Goal: Information Seeking & Learning: Learn about a topic

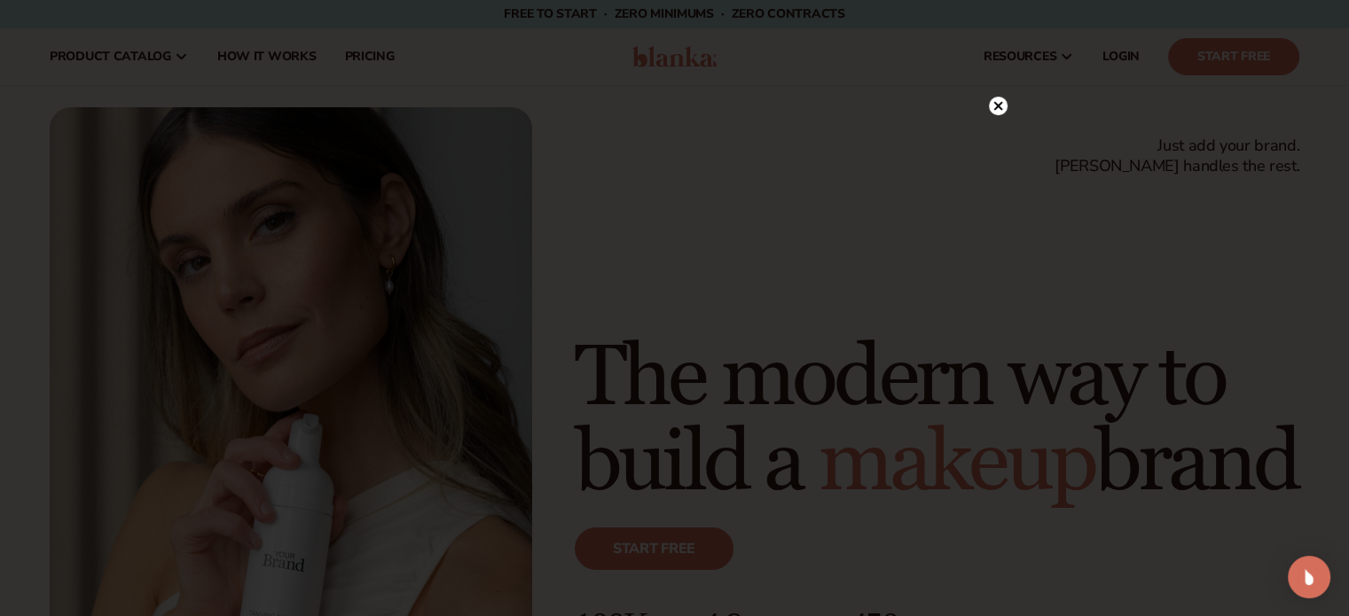
click at [1002, 106] on circle at bounding box center [998, 106] width 19 height 19
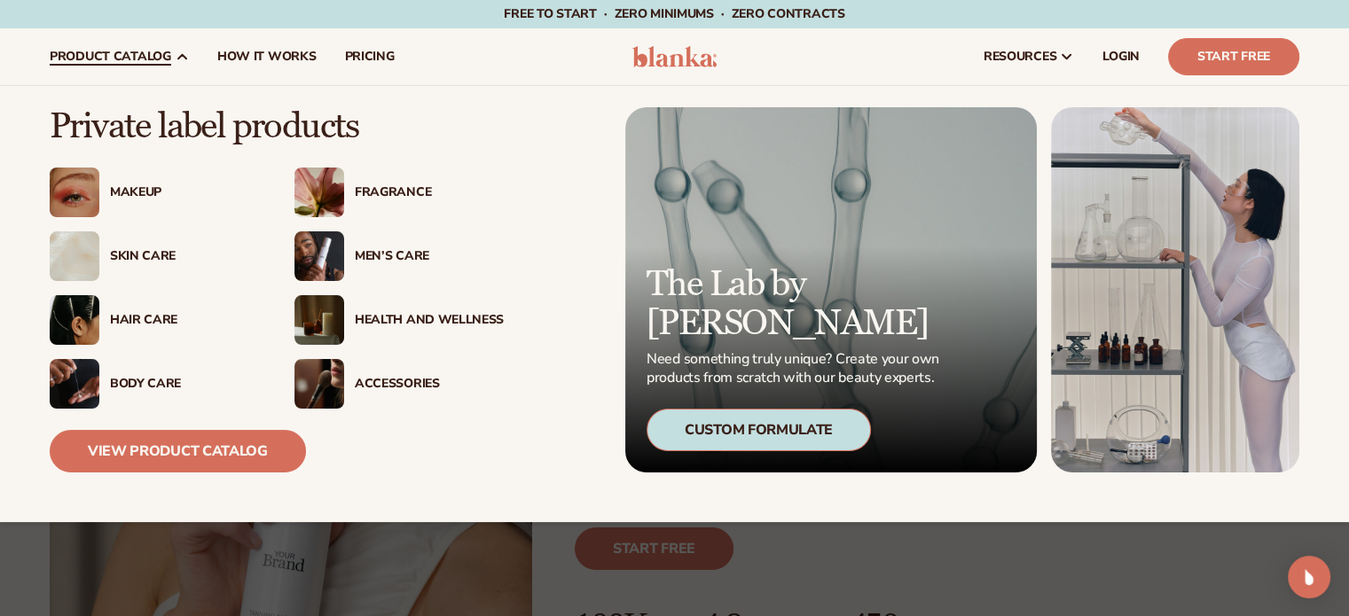
click at [79, 177] on img at bounding box center [75, 193] width 50 height 50
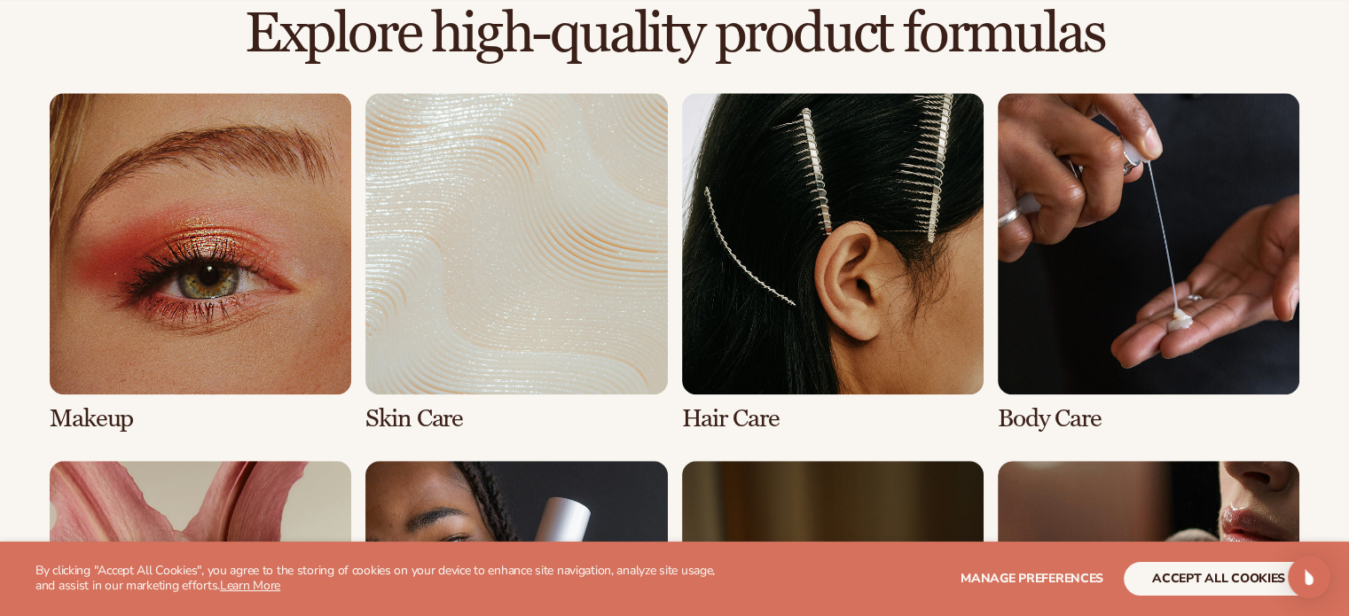
scroll to position [1330, 0]
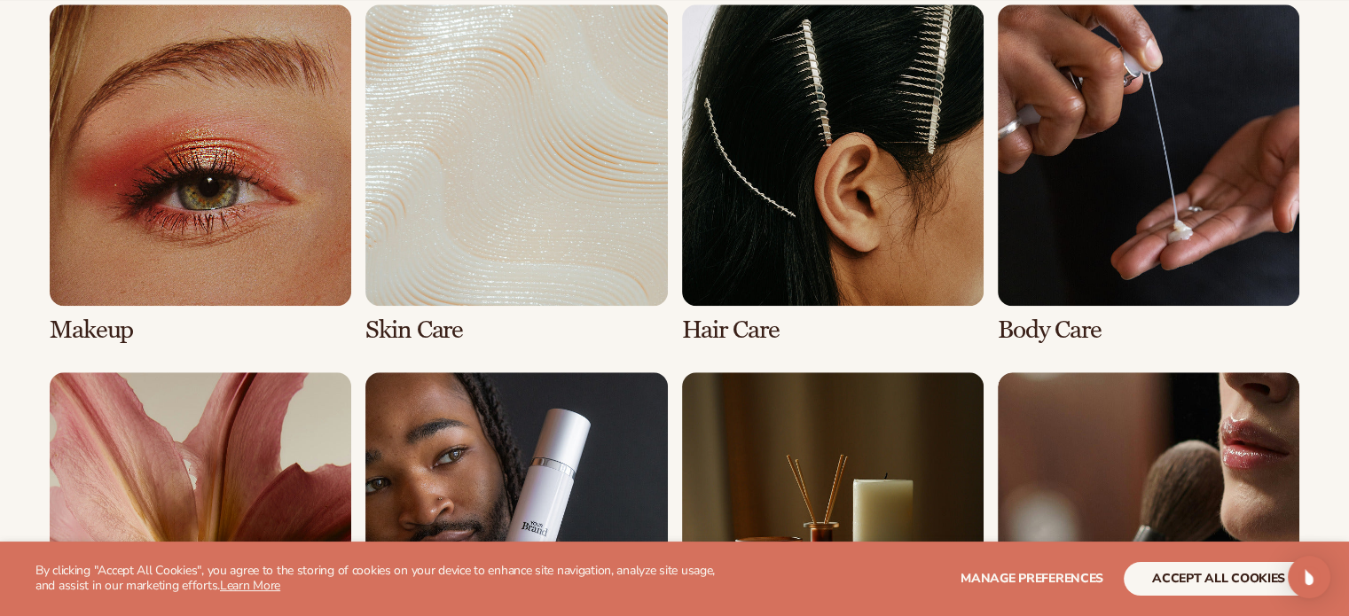
click at [177, 177] on link "1 / 8" at bounding box center [201, 174] width 302 height 340
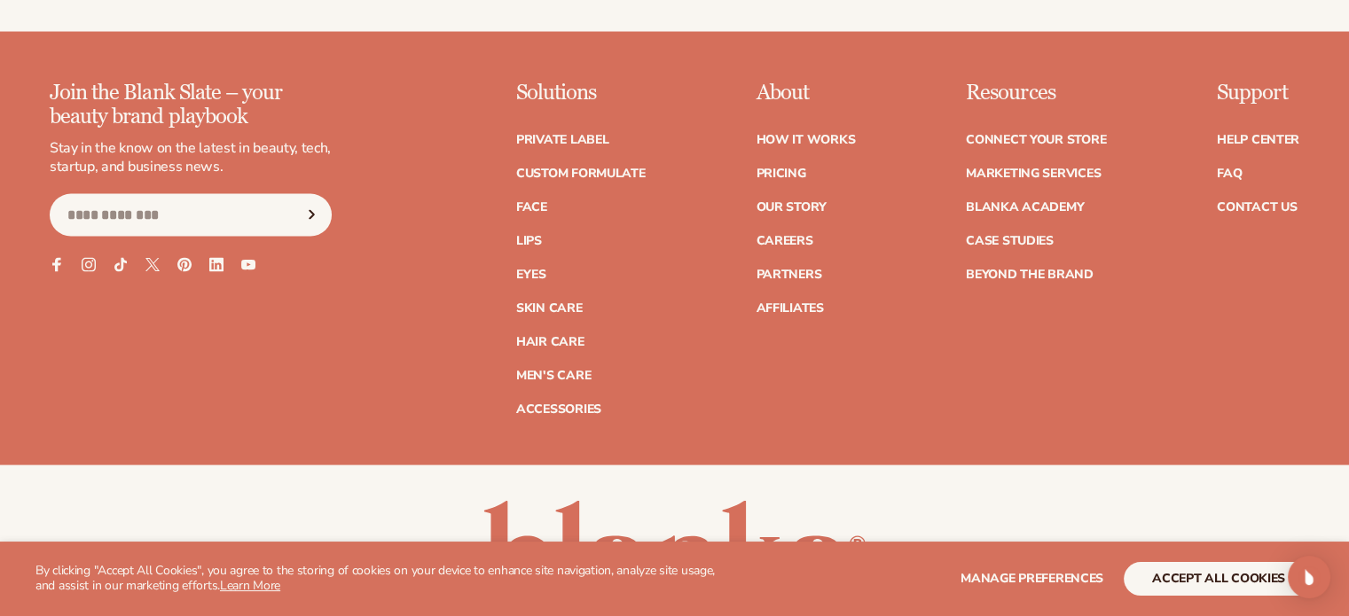
scroll to position [3548, 0]
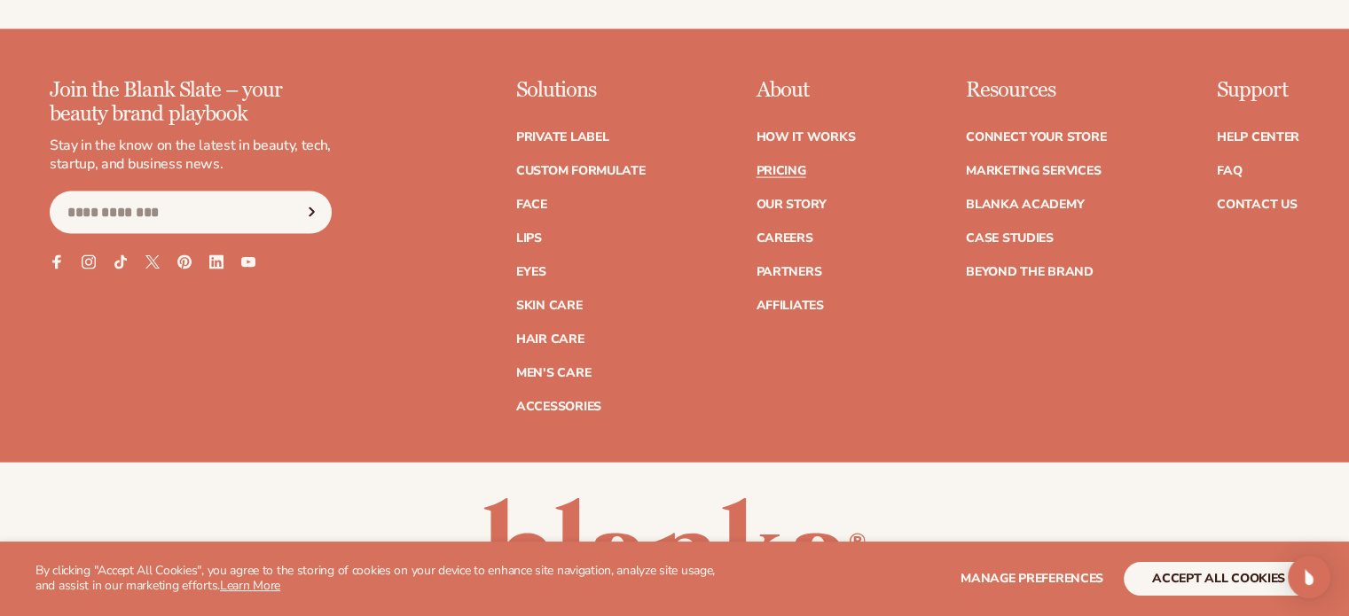
click at [780, 177] on link "Pricing" at bounding box center [781, 171] width 50 height 12
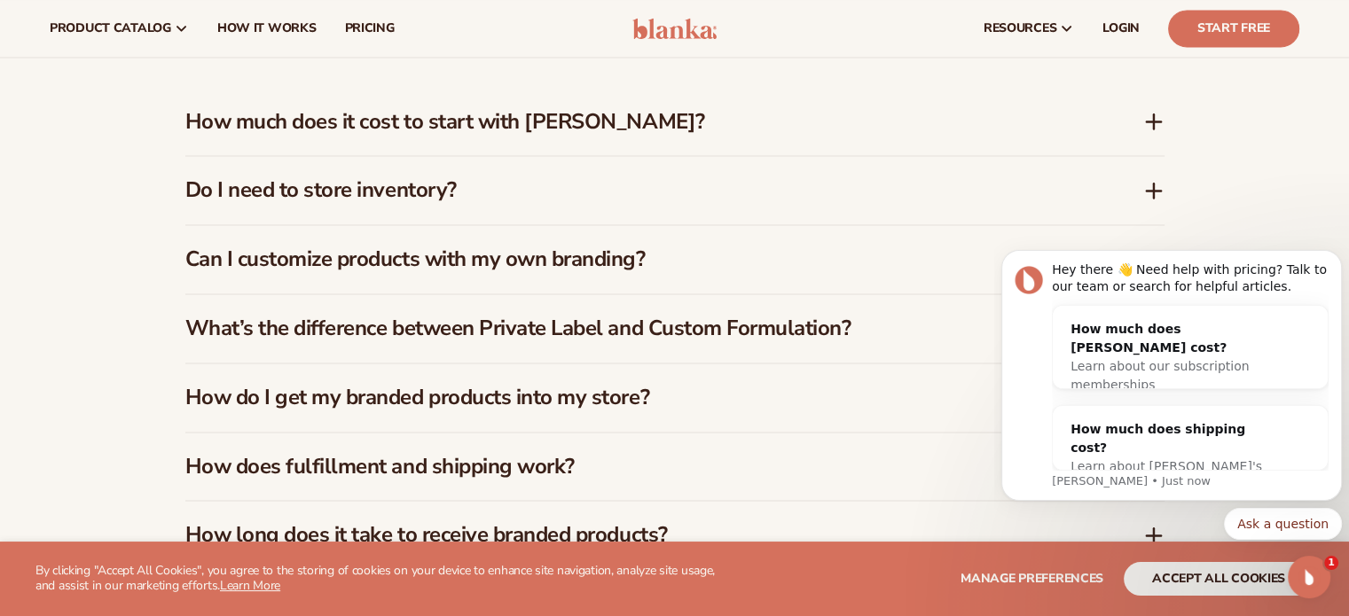
scroll to position [2661, 0]
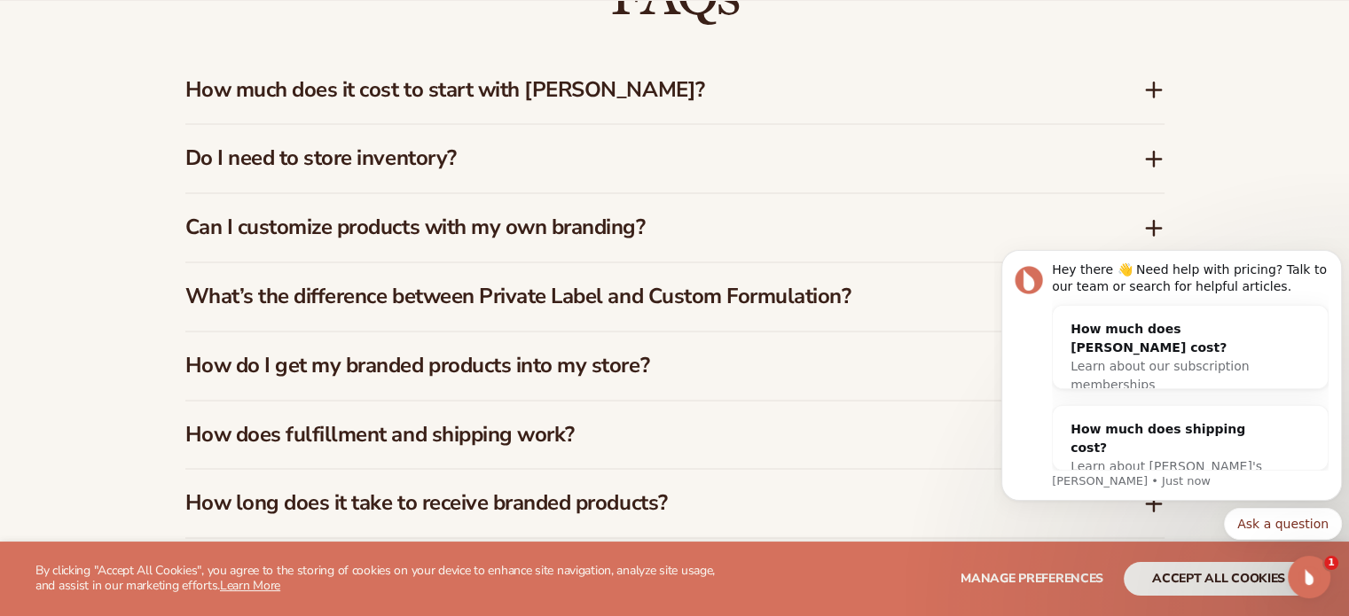
click at [1158, 161] on icon at bounding box center [1153, 158] width 21 height 21
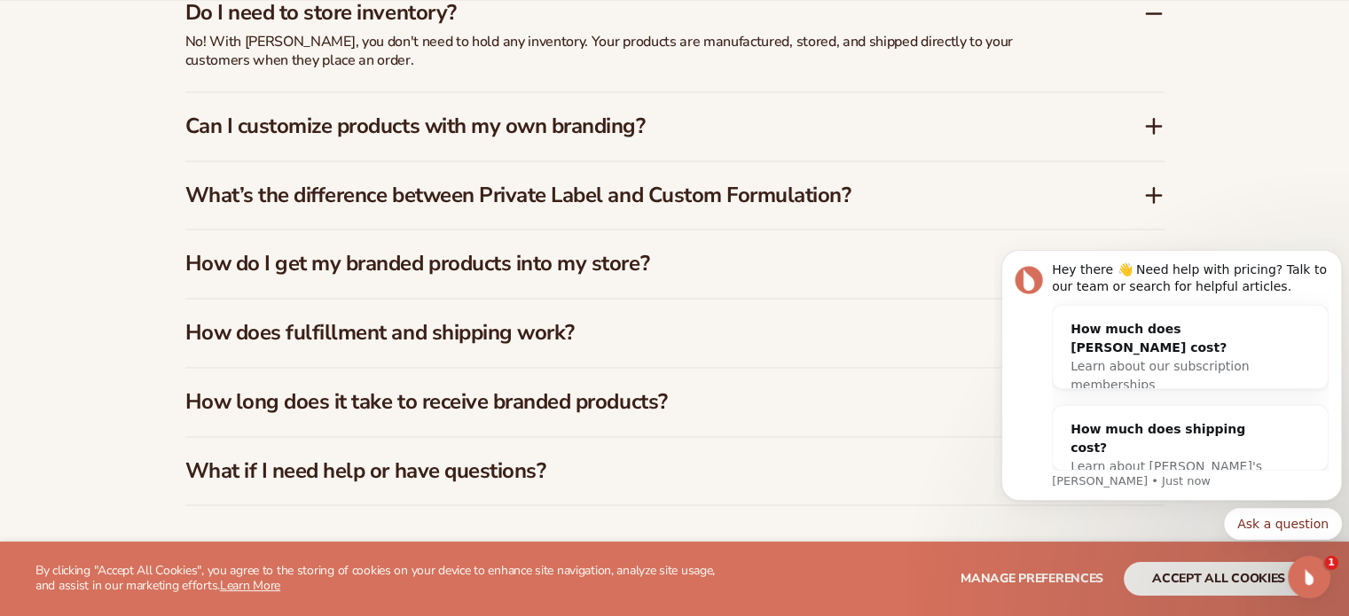
scroll to position [2838, 0]
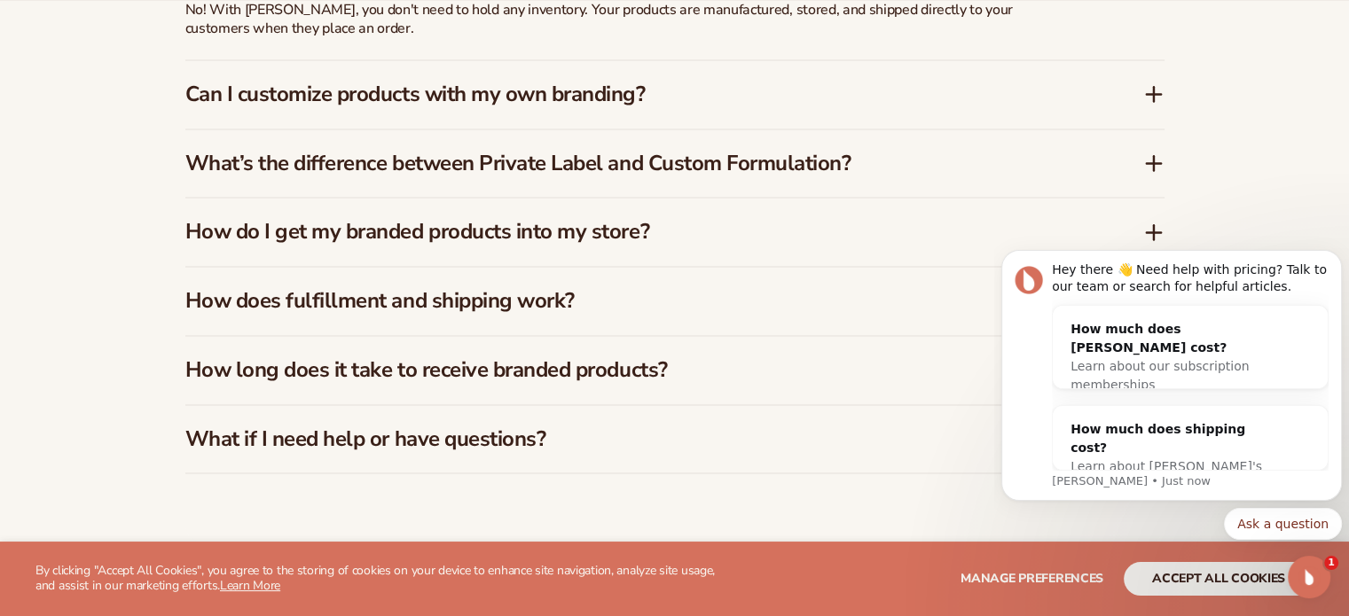
click at [1147, 103] on icon at bounding box center [1153, 93] width 21 height 21
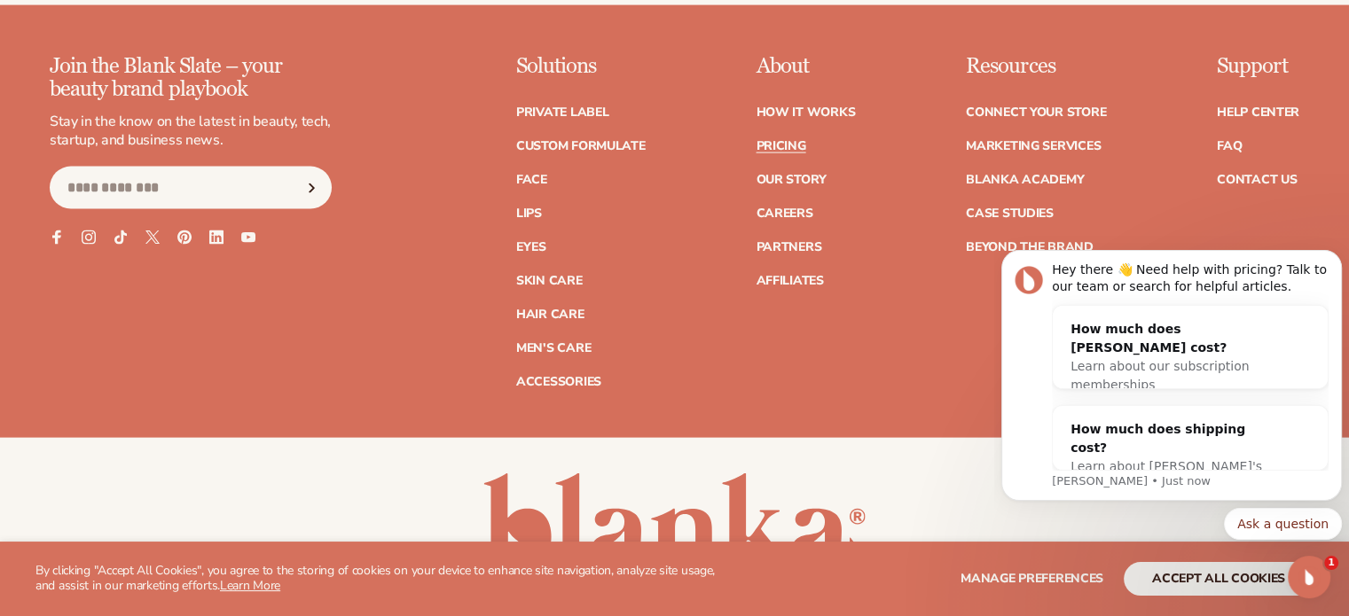
scroll to position [3814, 0]
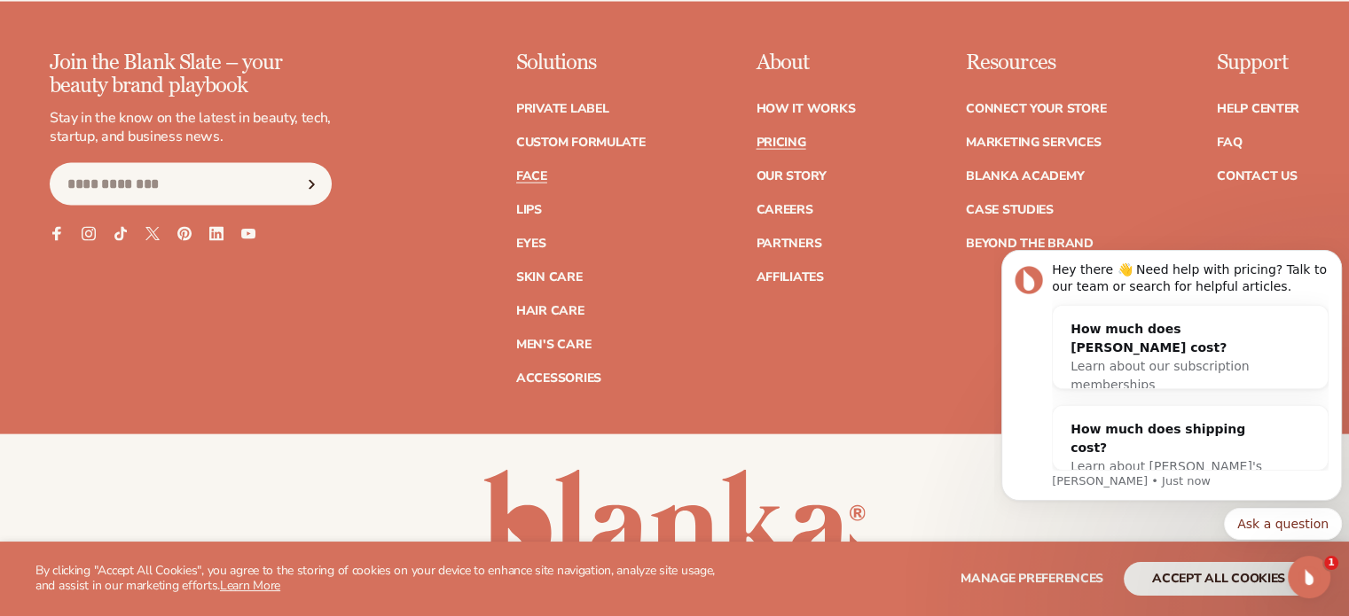
click at [539, 170] on link "Face" at bounding box center [531, 176] width 31 height 12
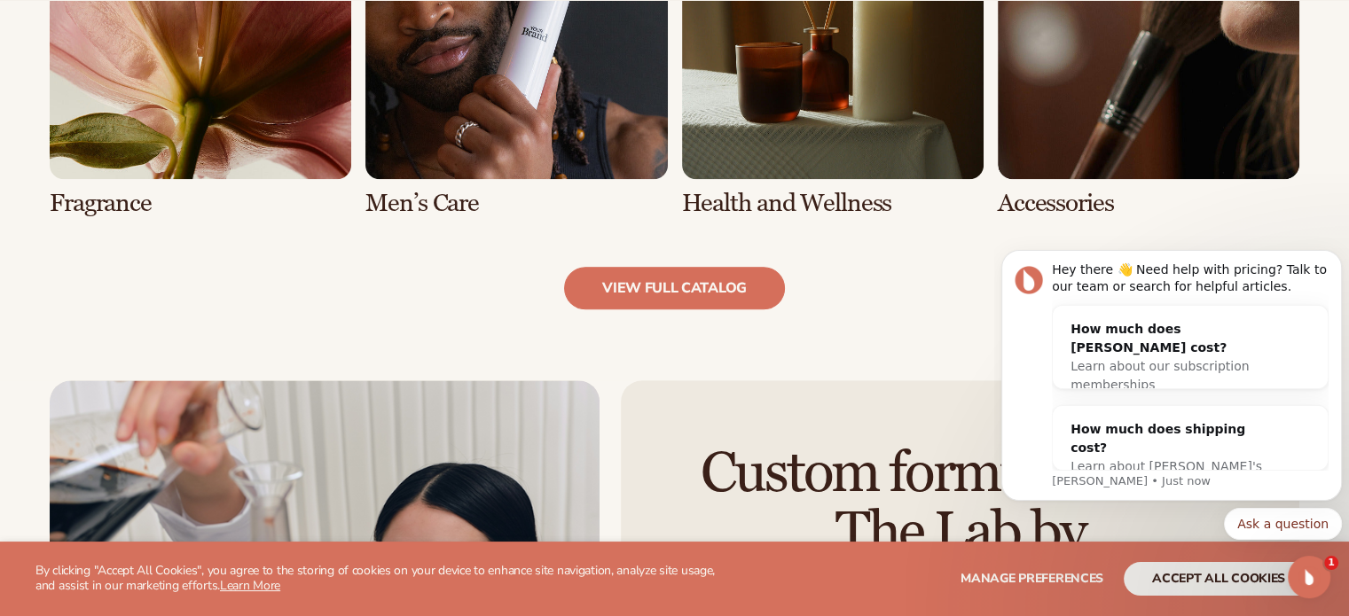
scroll to position [1863, 0]
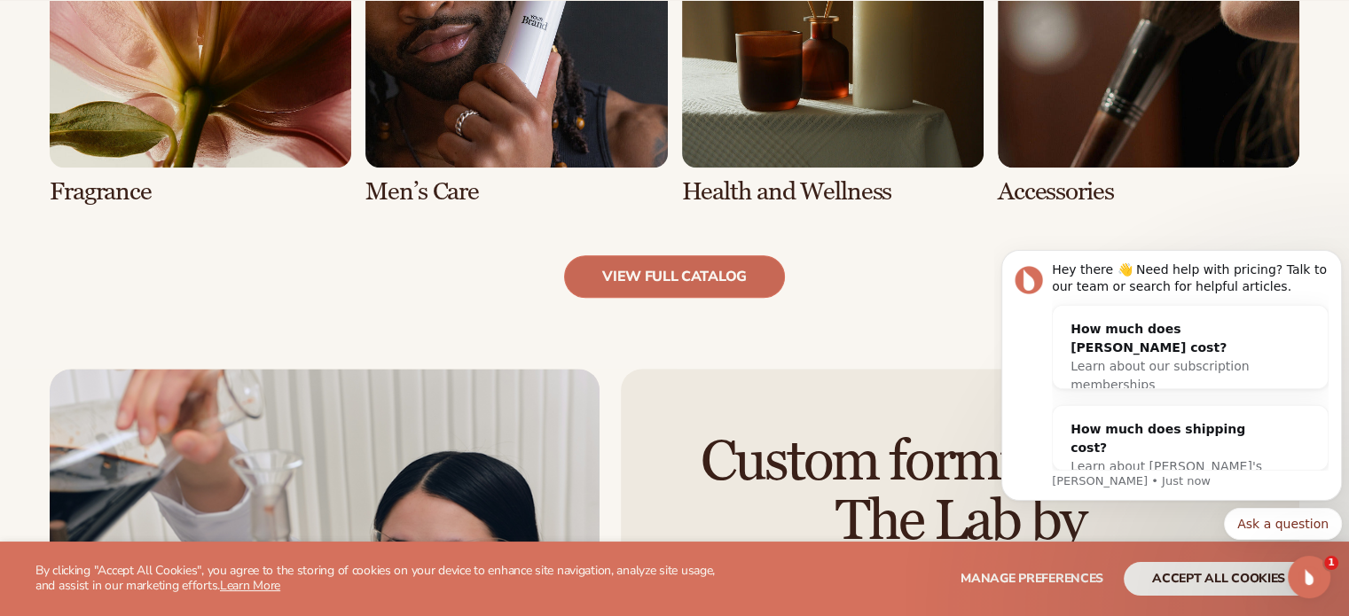
click at [680, 278] on link "view full catalog" at bounding box center [674, 276] width 221 height 43
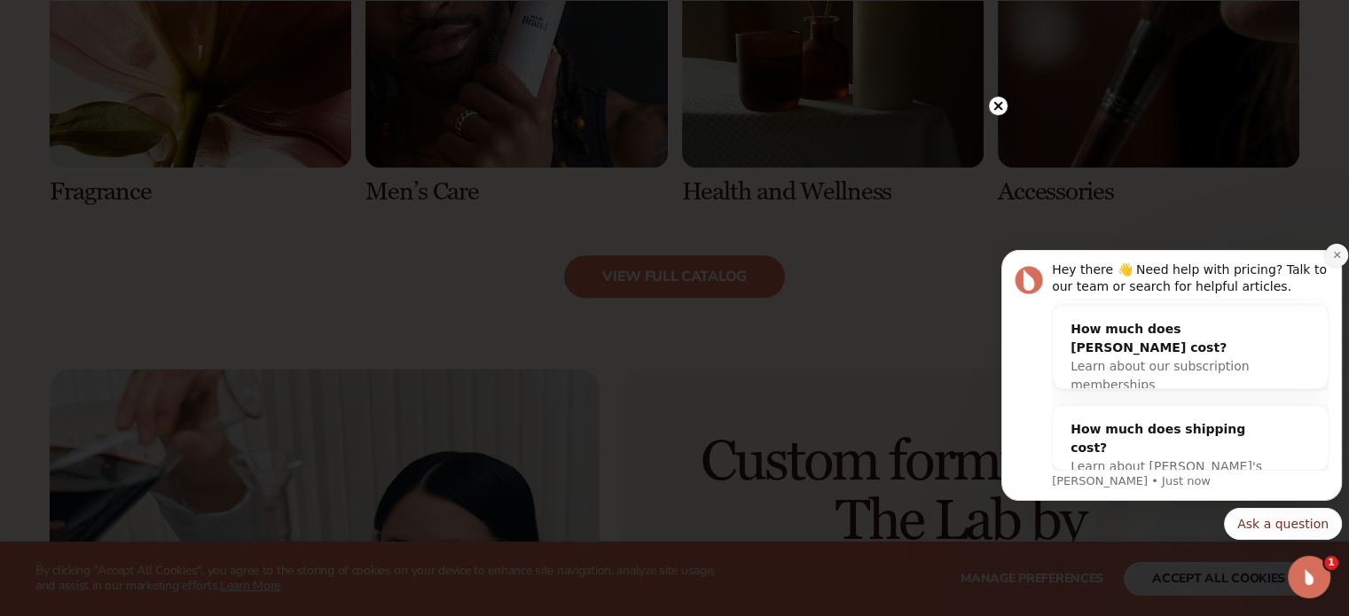
click at [1338, 258] on icon "Dismiss notification" at bounding box center [1337, 255] width 10 height 10
